Goal: Register for event/course

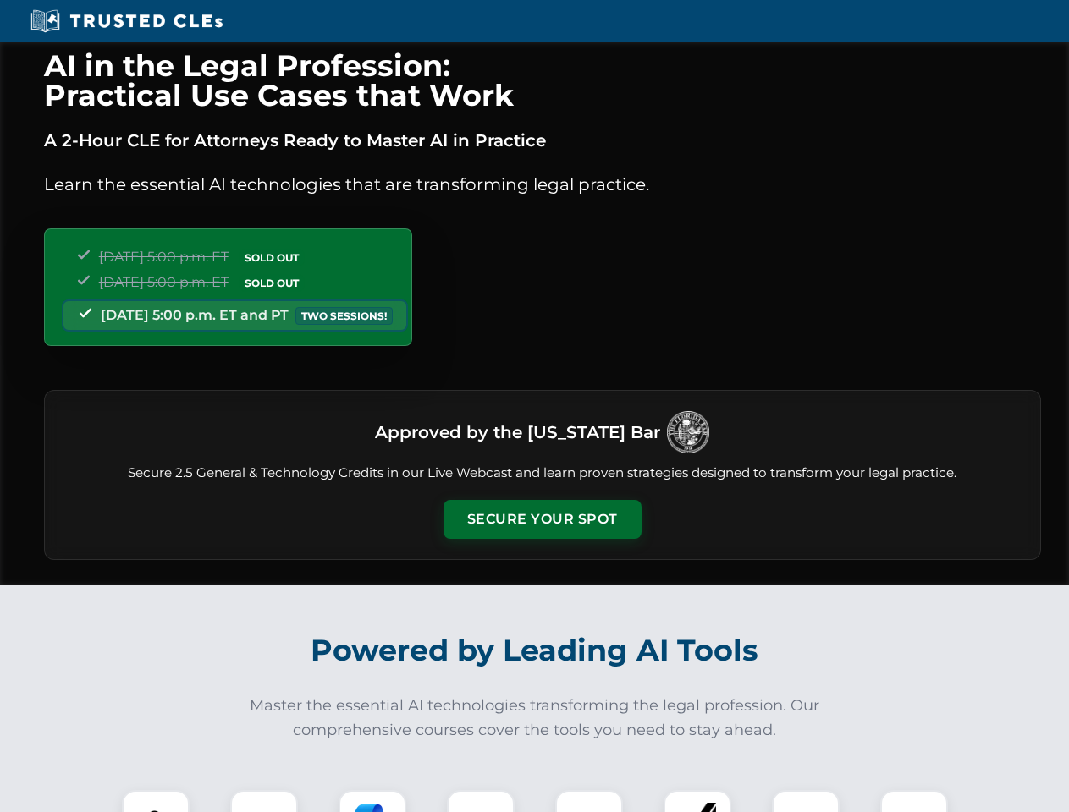
click at [541, 519] on button "Secure Your Spot" at bounding box center [542, 519] width 198 height 39
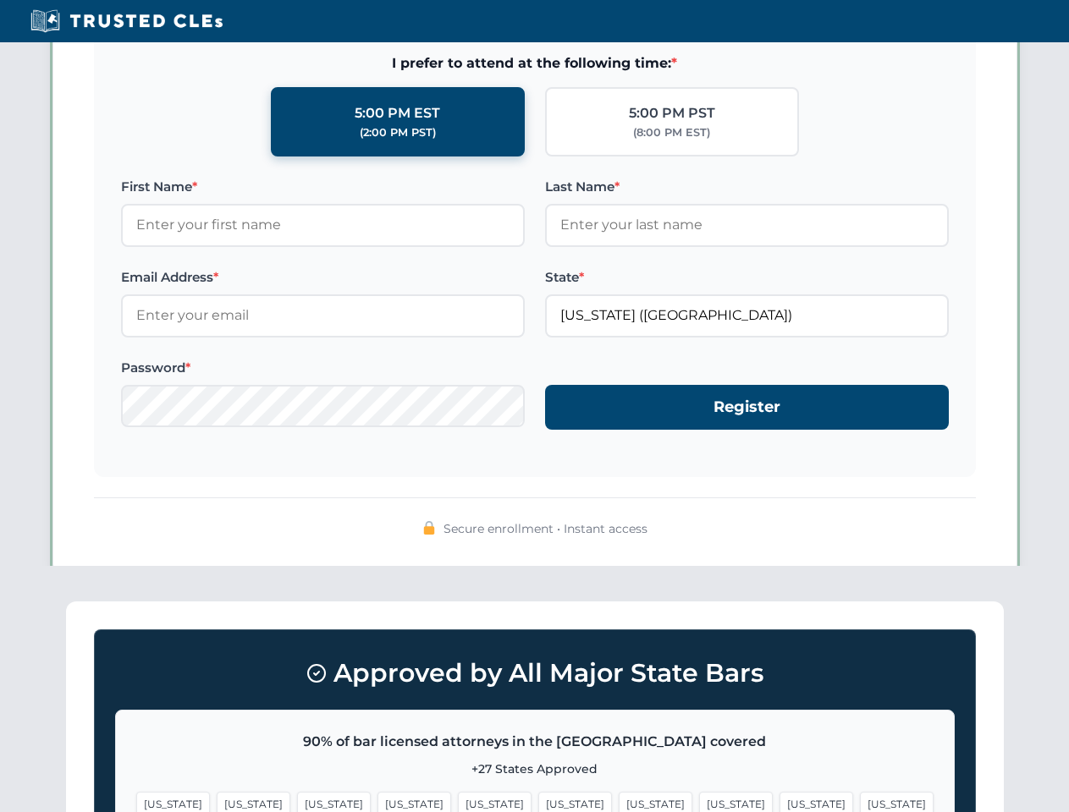
click at [538, 801] on span "[US_STATE]" at bounding box center [575, 804] width 74 height 25
click at [618, 801] on span "[US_STATE]" at bounding box center [655, 804] width 74 height 25
click at [779, 801] on span "[US_STATE]" at bounding box center [816, 804] width 74 height 25
